Goal: Task Accomplishment & Management: Complete application form

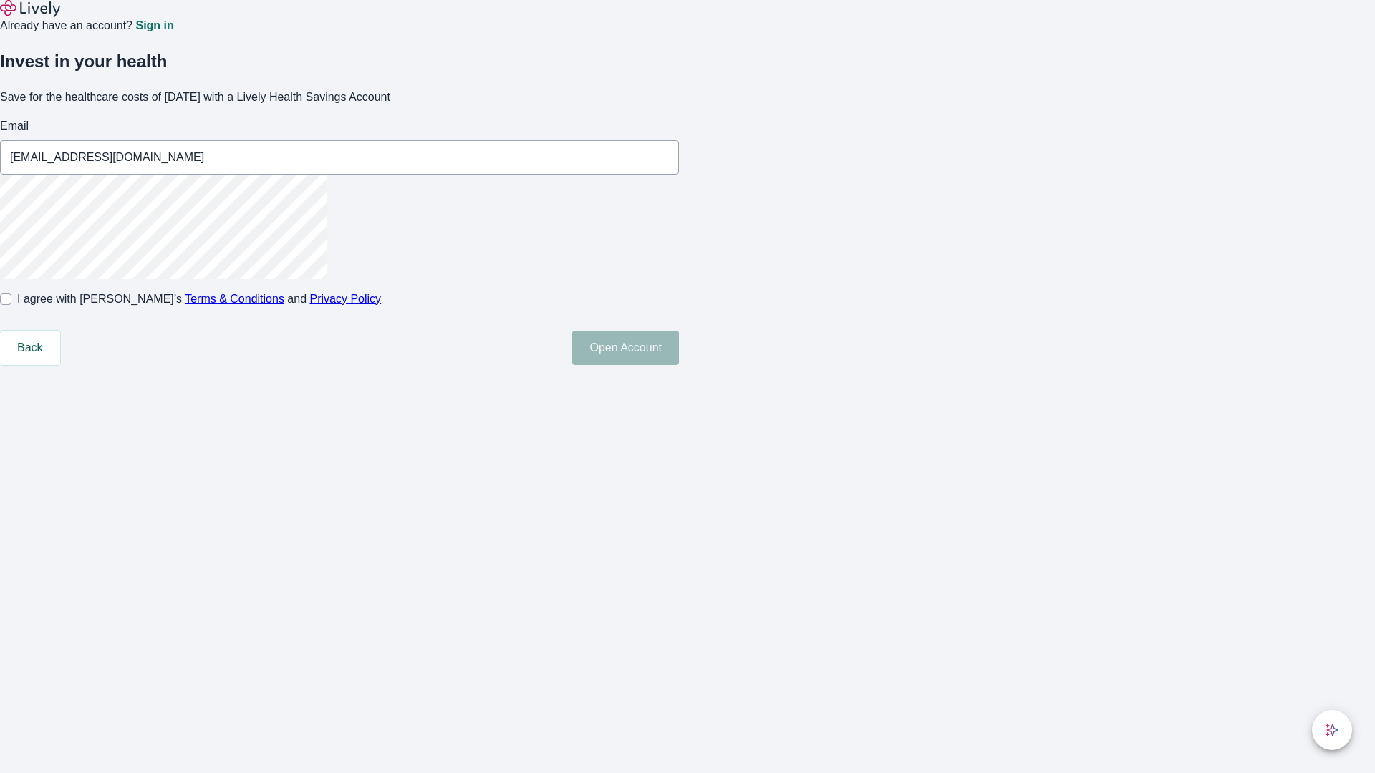
click at [11, 305] on input "I agree with Lively’s Terms & Conditions and Privacy Policy" at bounding box center [5, 299] width 11 height 11
checkbox input "true"
click at [679, 365] on button "Open Account" at bounding box center [625, 348] width 107 height 34
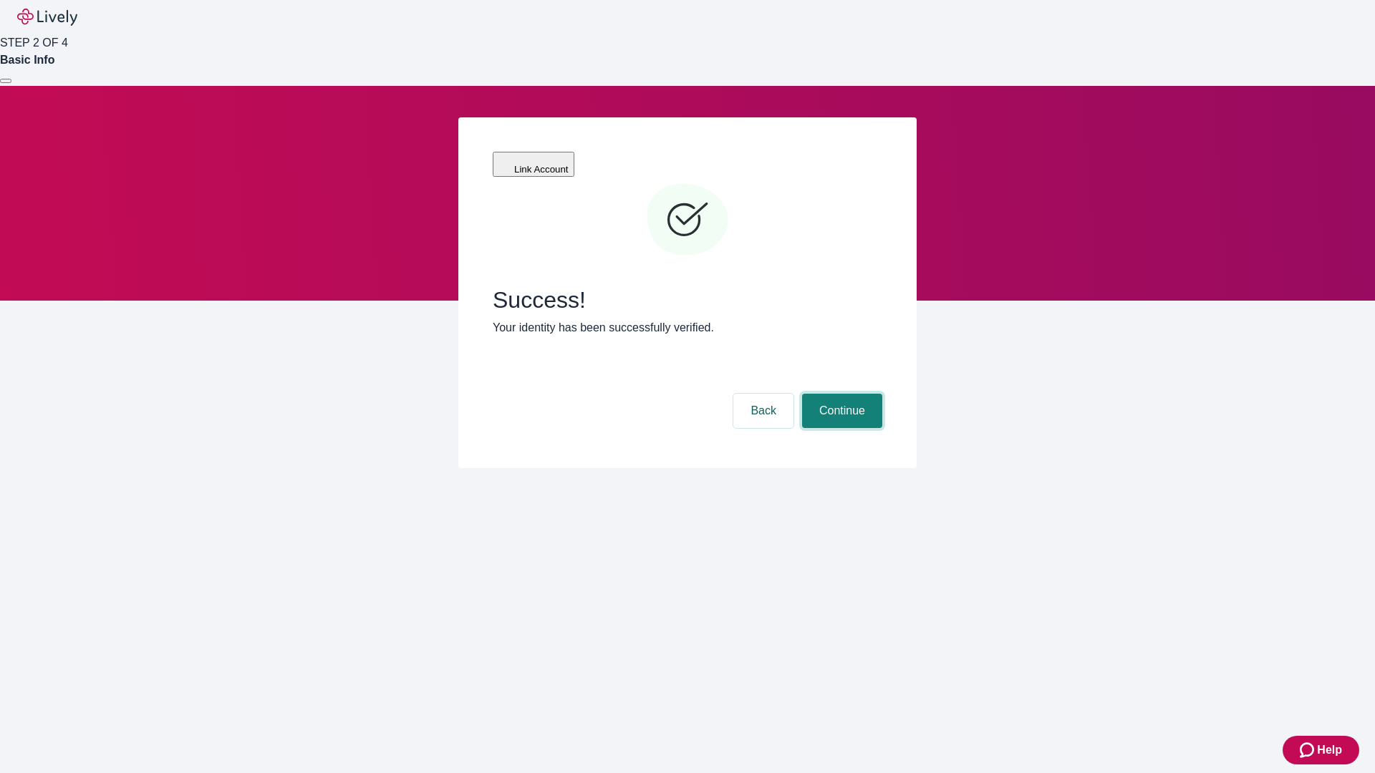
click at [840, 394] on button "Continue" at bounding box center [842, 411] width 80 height 34
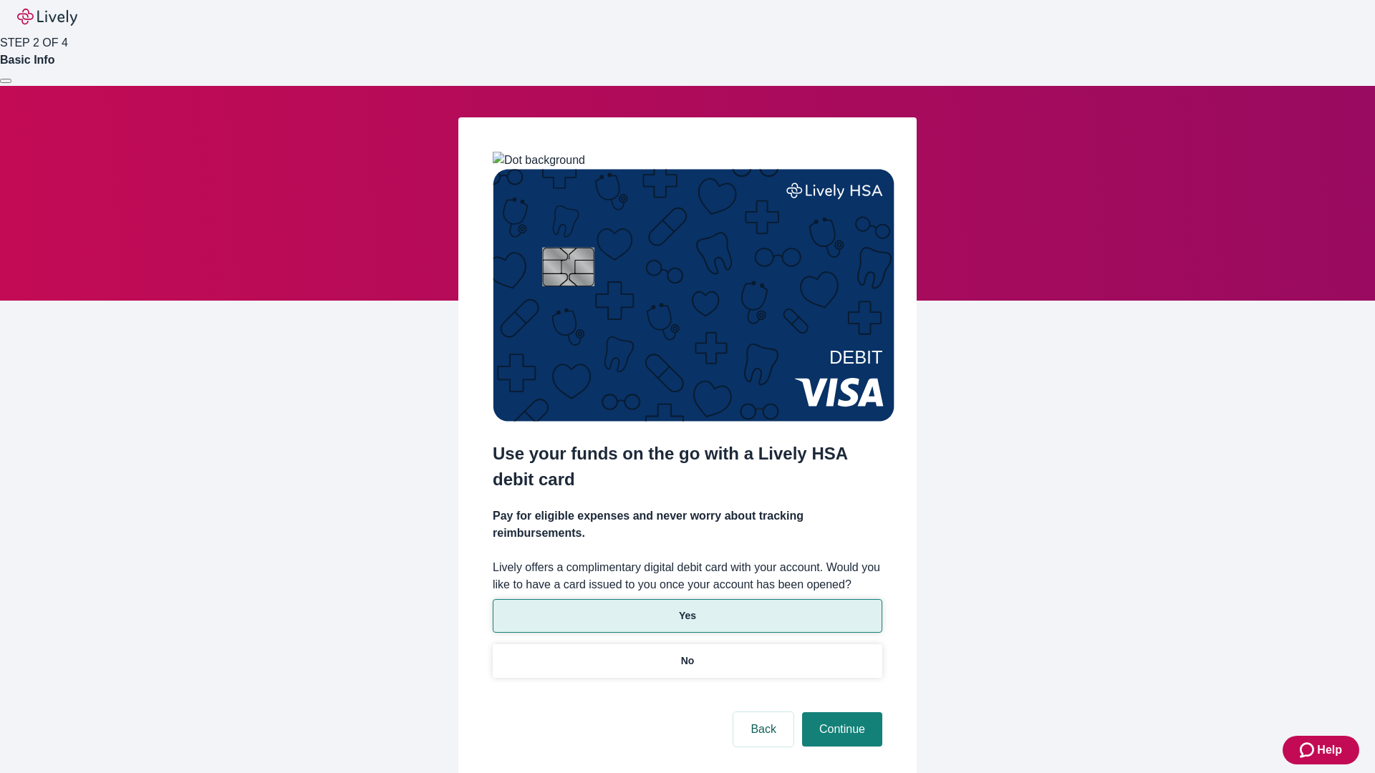
click at [687, 609] on p "Yes" at bounding box center [687, 616] width 17 height 15
click at [840, 712] on button "Continue" at bounding box center [842, 729] width 80 height 34
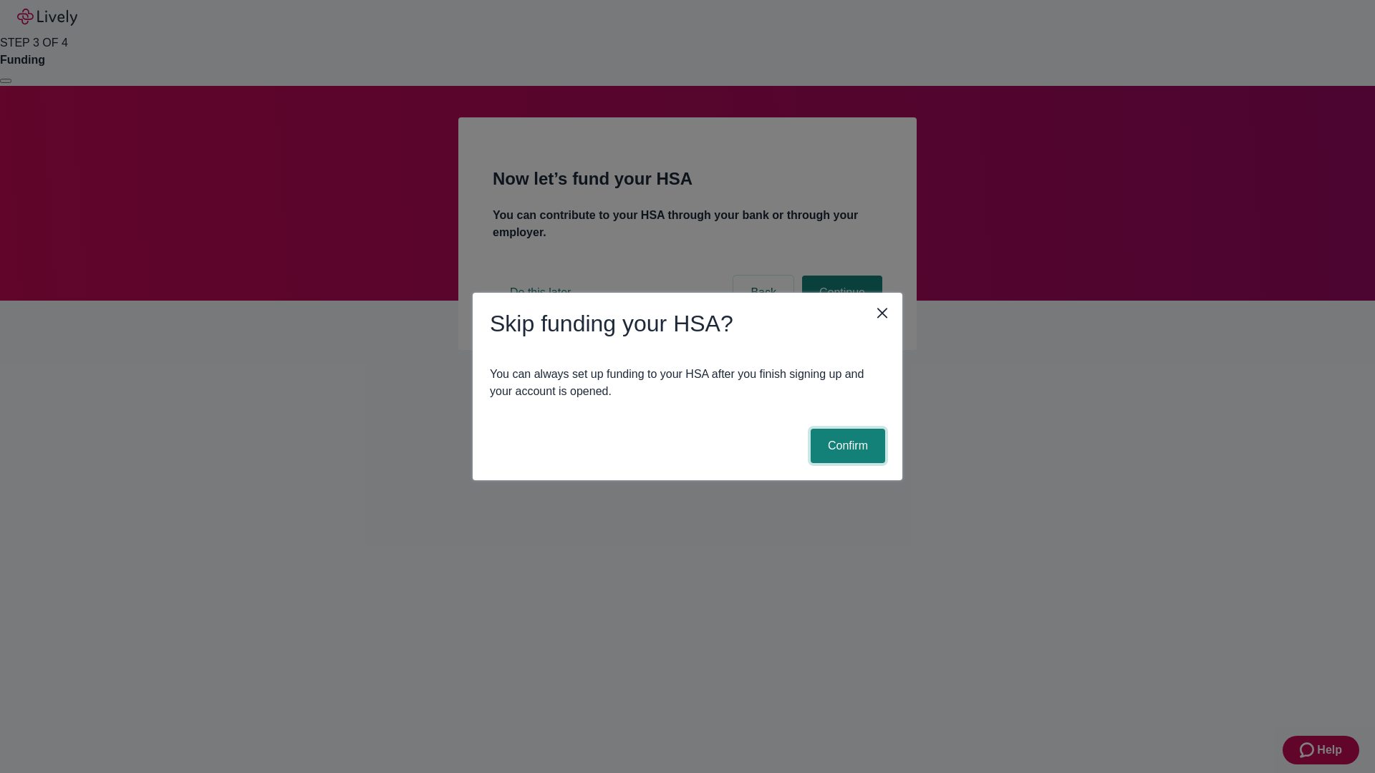
click at [846, 446] on button "Confirm" at bounding box center [847, 446] width 74 height 34
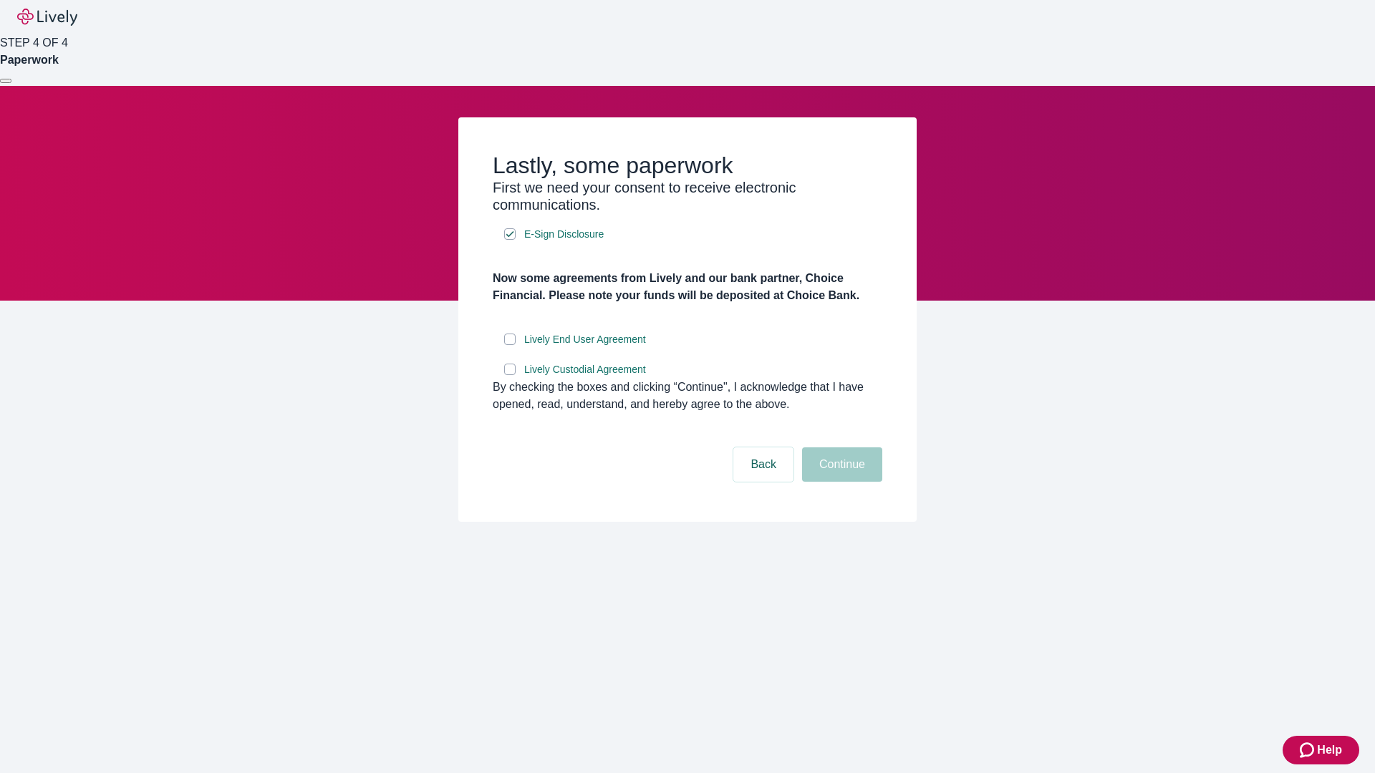
click at [510, 345] on input "Lively End User Agreement" at bounding box center [509, 339] width 11 height 11
checkbox input "true"
click at [510, 375] on input "Lively Custodial Agreement" at bounding box center [509, 369] width 11 height 11
checkbox input "true"
click at [840, 482] on button "Continue" at bounding box center [842, 464] width 80 height 34
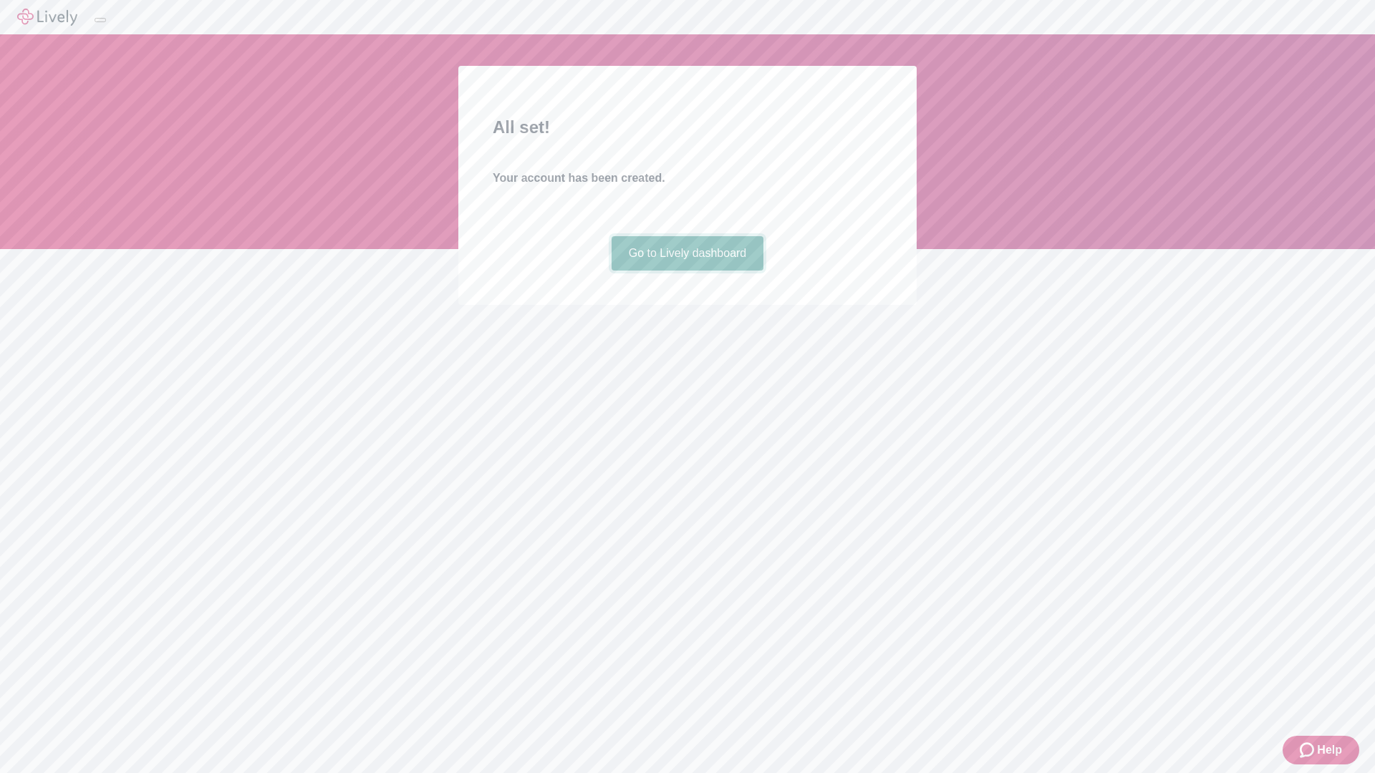
click at [687, 271] on link "Go to Lively dashboard" at bounding box center [687, 253] width 152 height 34
